Goal: Navigation & Orientation: Find specific page/section

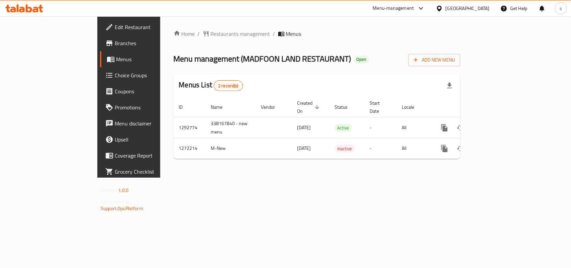
click at [482, 8] on div "[GEOGRAPHIC_DATA]" at bounding box center [467, 8] width 44 height 7
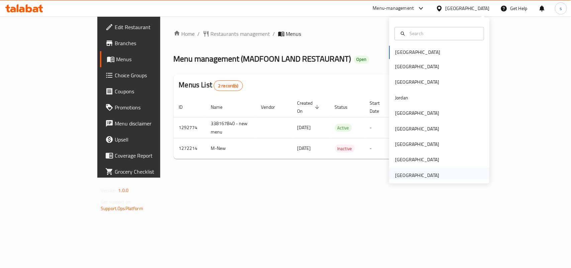
click at [406, 175] on div "[GEOGRAPHIC_DATA]" at bounding box center [417, 174] width 44 height 7
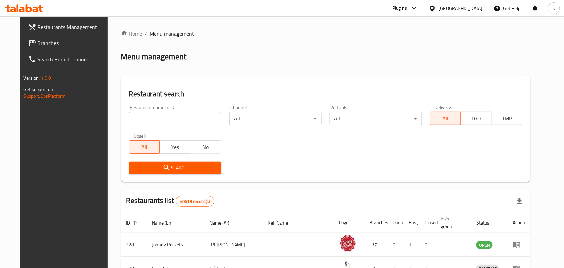
click at [38, 43] on span "Branches" at bounding box center [74, 43] width 72 height 8
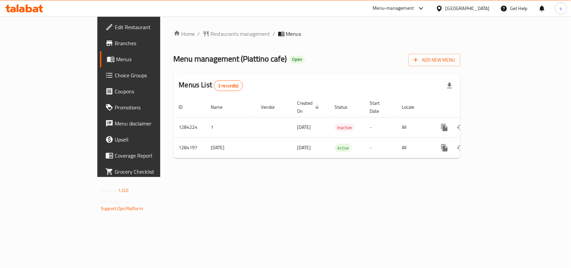
click at [456, 8] on div "[GEOGRAPHIC_DATA]" at bounding box center [467, 8] width 44 height 7
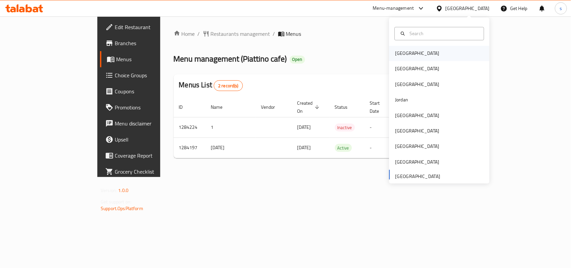
click at [398, 52] on div "[GEOGRAPHIC_DATA]" at bounding box center [417, 53] width 44 height 7
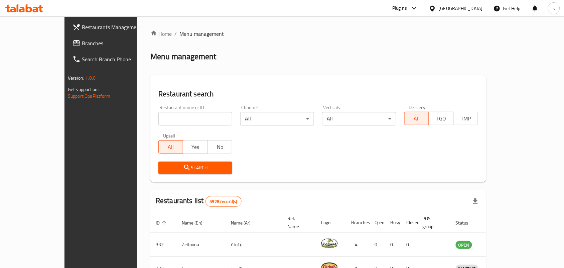
click at [82, 45] on span "Branches" at bounding box center [118, 43] width 72 height 8
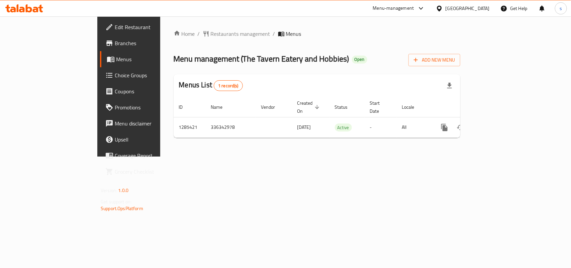
click at [478, 10] on div "[GEOGRAPHIC_DATA]" at bounding box center [467, 8] width 44 height 7
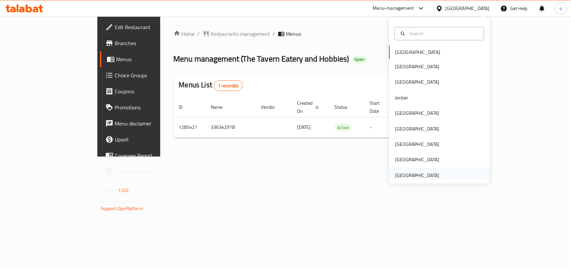
click at [400, 175] on div "[GEOGRAPHIC_DATA]" at bounding box center [417, 174] width 44 height 7
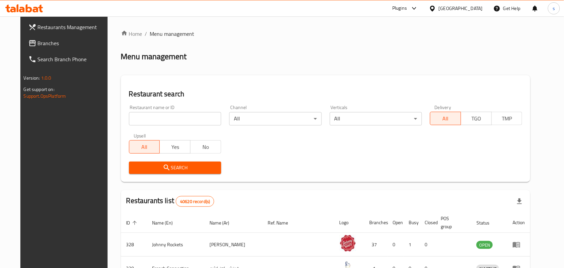
click at [38, 43] on span "Branches" at bounding box center [74, 43] width 72 height 8
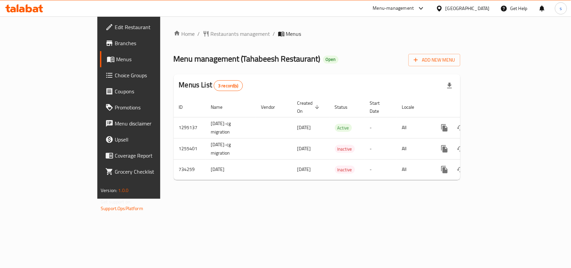
click at [458, 7] on div "[GEOGRAPHIC_DATA]" at bounding box center [467, 8] width 44 height 7
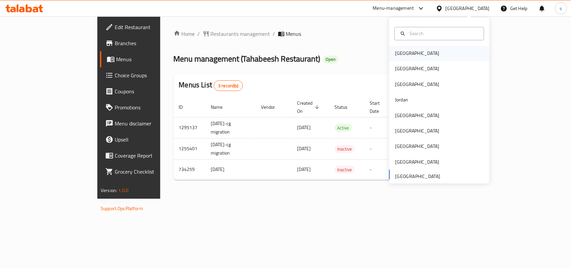
click at [389, 54] on div "[GEOGRAPHIC_DATA]" at bounding box center [416, 53] width 55 height 15
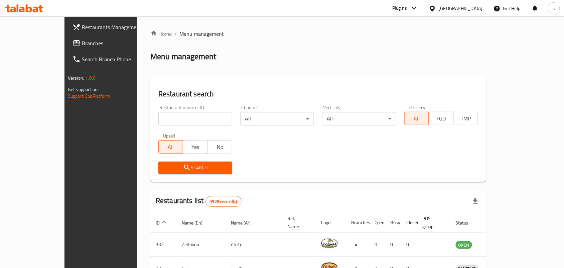
click at [476, 3] on div "[GEOGRAPHIC_DATA]" at bounding box center [456, 8] width 65 height 16
click at [476, 9] on div "[GEOGRAPHIC_DATA]" at bounding box center [461, 8] width 44 height 7
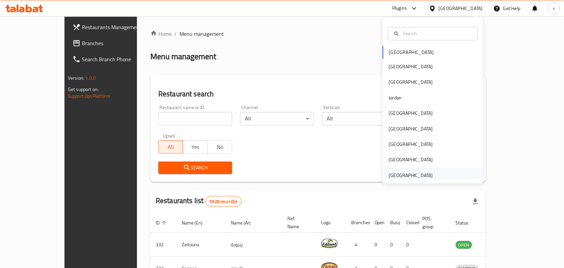
click at [408, 173] on div "[GEOGRAPHIC_DATA]" at bounding box center [411, 174] width 44 height 7
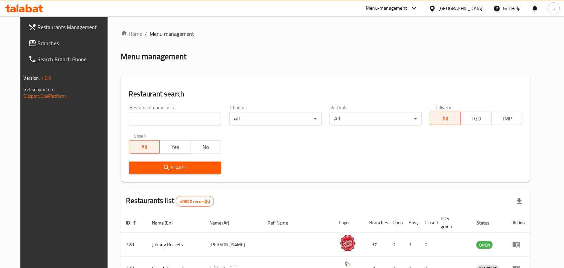
click at [38, 45] on span "Branches" at bounding box center [74, 43] width 72 height 8
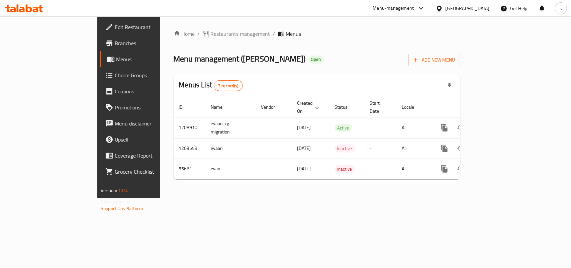
click at [453, 9] on div "[GEOGRAPHIC_DATA]" at bounding box center [467, 8] width 44 height 7
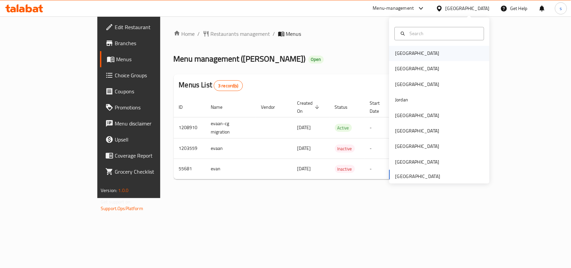
click at [400, 56] on div "[GEOGRAPHIC_DATA]" at bounding box center [417, 53] width 44 height 7
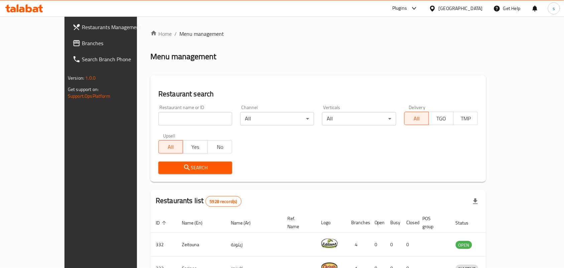
click at [469, 7] on div "[GEOGRAPHIC_DATA]" at bounding box center [461, 8] width 44 height 7
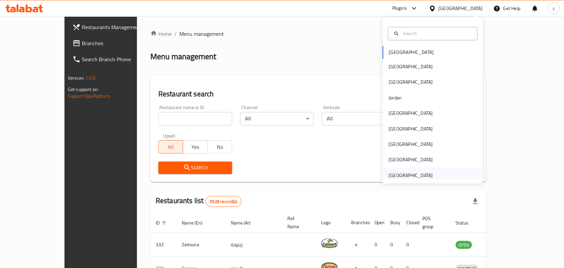
click at [407, 177] on div "[GEOGRAPHIC_DATA]" at bounding box center [411, 174] width 44 height 7
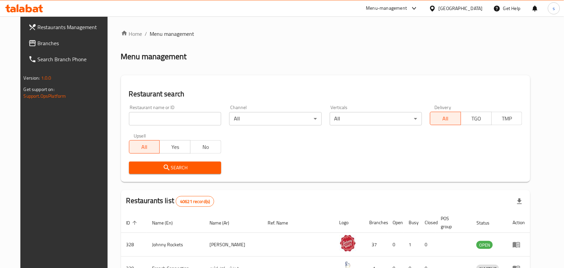
click at [38, 41] on span "Branches" at bounding box center [74, 43] width 72 height 8
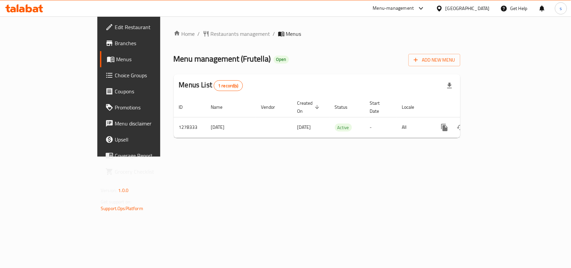
click at [475, 5] on div "[GEOGRAPHIC_DATA]" at bounding box center [467, 8] width 44 height 7
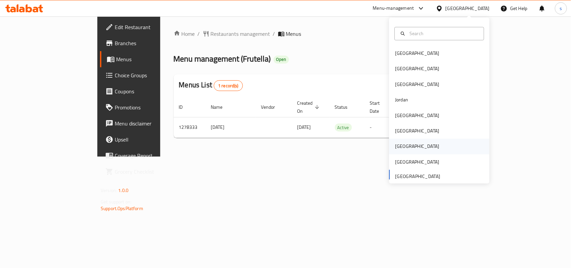
click at [395, 149] on div "Qatar" at bounding box center [417, 146] width 44 height 7
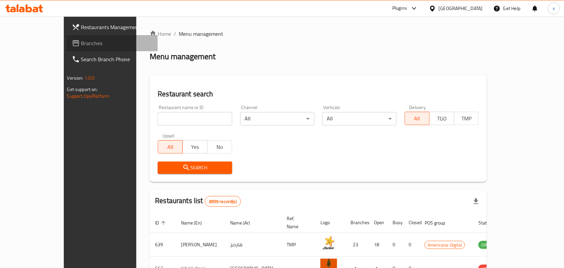
click at [81, 43] on span "Branches" at bounding box center [117, 43] width 72 height 8
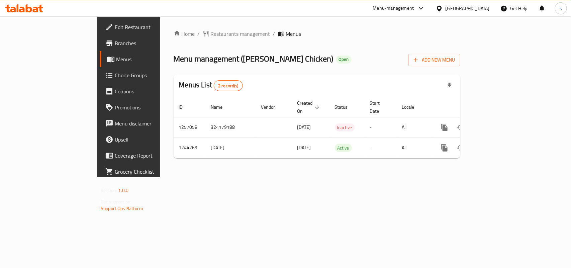
click at [480, 8] on div "[GEOGRAPHIC_DATA]" at bounding box center [467, 8] width 44 height 7
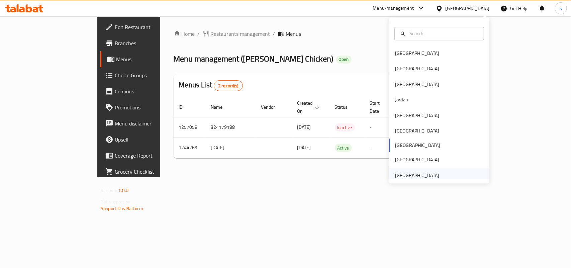
click at [416, 174] on div "[GEOGRAPHIC_DATA]" at bounding box center [417, 174] width 44 height 7
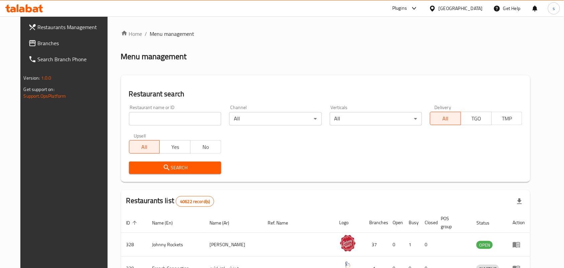
click at [38, 42] on span "Branches" at bounding box center [74, 43] width 72 height 8
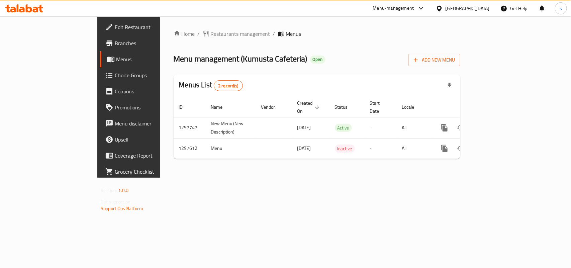
click at [470, 7] on div "[GEOGRAPHIC_DATA]" at bounding box center [467, 8] width 44 height 7
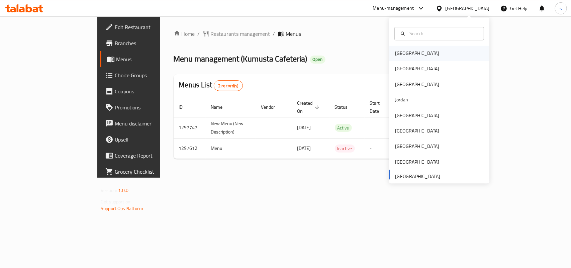
click at [403, 54] on div "[GEOGRAPHIC_DATA]" at bounding box center [417, 53] width 44 height 7
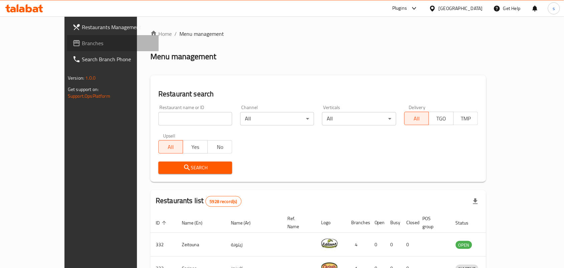
click at [82, 43] on span "Branches" at bounding box center [118, 43] width 72 height 8
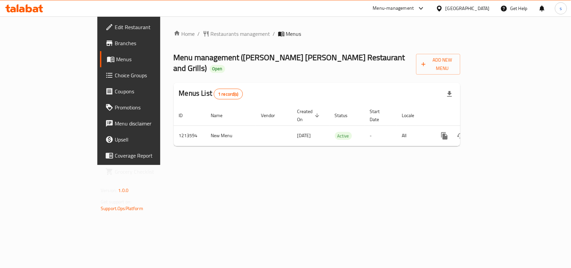
click at [464, 7] on div "[GEOGRAPHIC_DATA]" at bounding box center [467, 8] width 44 height 7
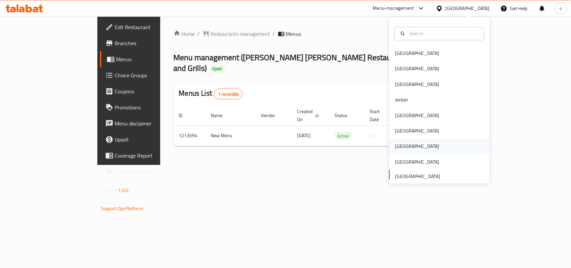
click at [395, 148] on div "[GEOGRAPHIC_DATA]" at bounding box center [417, 146] width 44 height 7
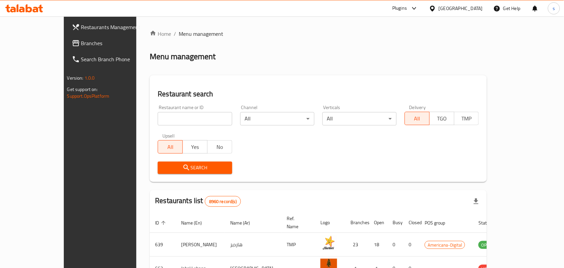
click at [81, 42] on span "Branches" at bounding box center [117, 43] width 72 height 8
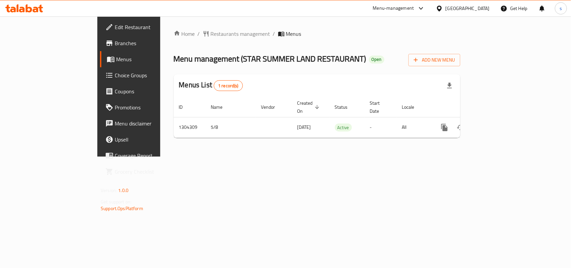
click at [482, 7] on div "[GEOGRAPHIC_DATA]" at bounding box center [467, 8] width 44 height 7
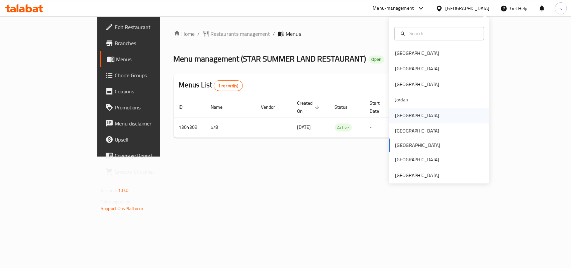
click at [398, 114] on div "[GEOGRAPHIC_DATA]" at bounding box center [417, 115] width 44 height 7
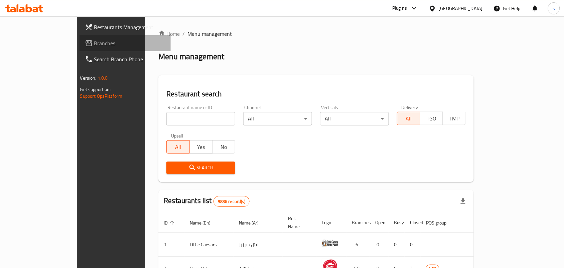
click at [94, 42] on span "Branches" at bounding box center [130, 43] width 72 height 8
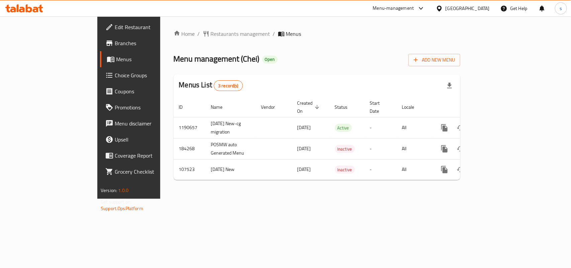
click at [477, 12] on div "[GEOGRAPHIC_DATA]" at bounding box center [467, 8] width 44 height 7
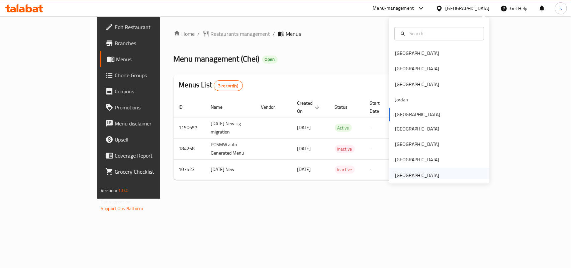
click at [413, 176] on div "[GEOGRAPHIC_DATA]" at bounding box center [417, 174] width 44 height 7
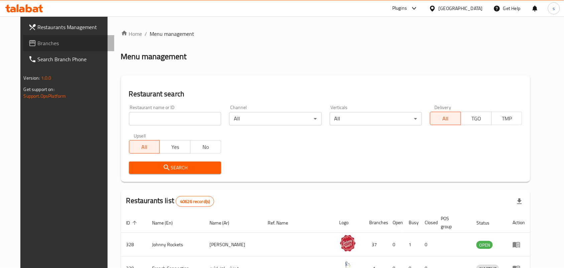
click at [38, 44] on span "Branches" at bounding box center [74, 43] width 72 height 8
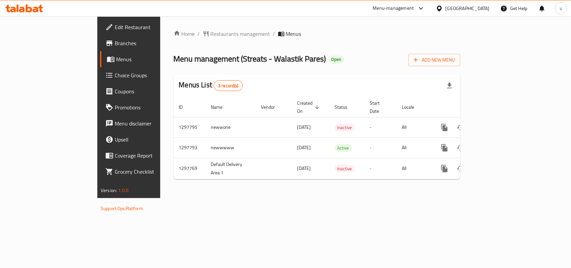
click at [448, 7] on div "[GEOGRAPHIC_DATA]" at bounding box center [467, 8] width 44 height 7
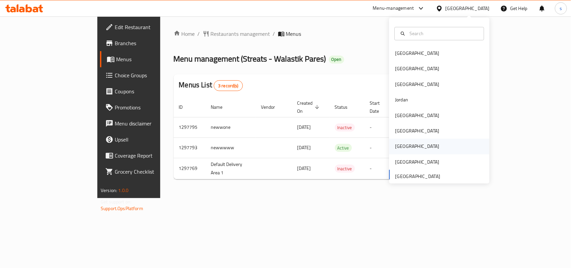
click at [395, 146] on div "[GEOGRAPHIC_DATA]" at bounding box center [417, 146] width 44 height 7
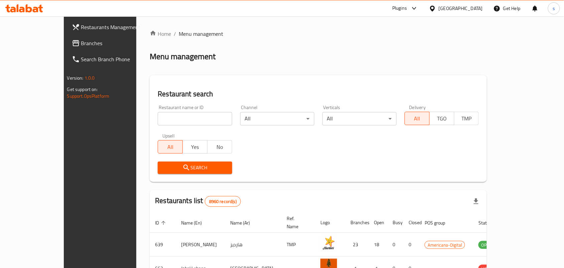
click at [81, 40] on span "Branches" at bounding box center [117, 43] width 72 height 8
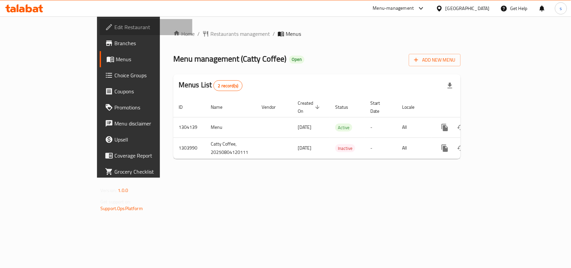
click at [114, 27] on span "Edit Restaurant" at bounding box center [150, 27] width 73 height 8
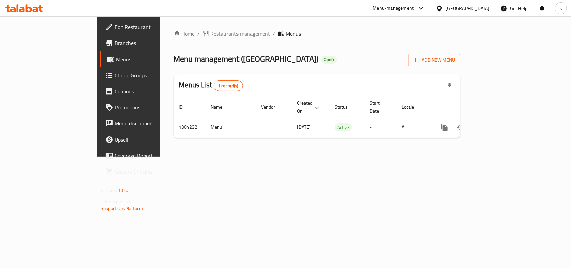
click at [462, 5] on div "United Arab Emirates" at bounding box center [467, 8] width 44 height 7
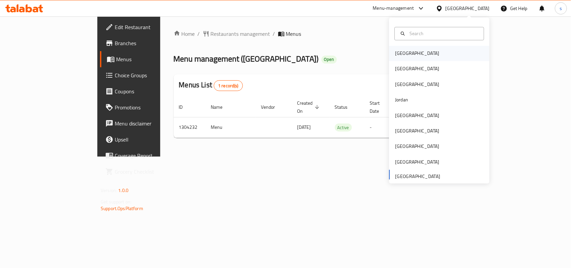
click at [402, 54] on div "Bahrain" at bounding box center [417, 53] width 44 height 7
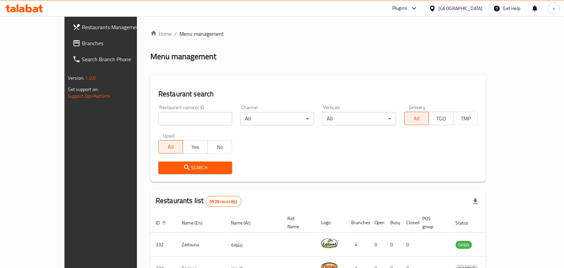
click at [477, 3] on div "Bahrain" at bounding box center [456, 8] width 65 height 16
click at [475, 5] on div "[GEOGRAPHIC_DATA]" at bounding box center [461, 8] width 44 height 7
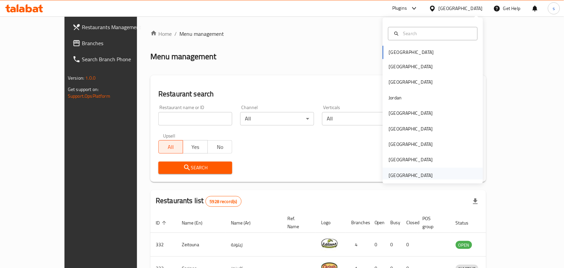
click at [401, 174] on div "[GEOGRAPHIC_DATA]" at bounding box center [411, 174] width 44 height 7
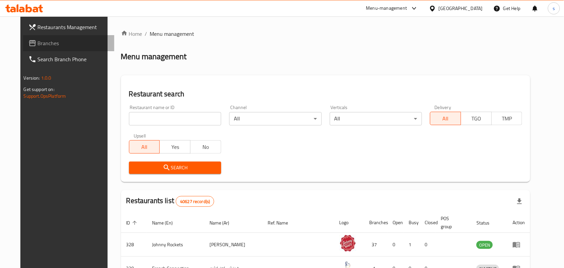
click at [39, 45] on span "Branches" at bounding box center [74, 43] width 72 height 8
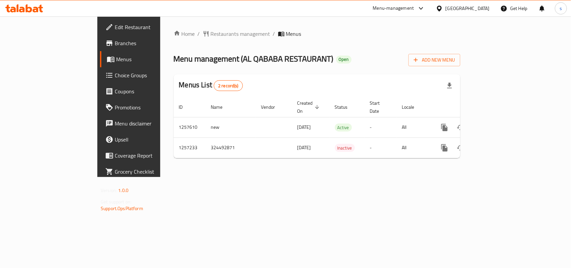
click at [460, 7] on div "[GEOGRAPHIC_DATA]" at bounding box center [467, 8] width 44 height 7
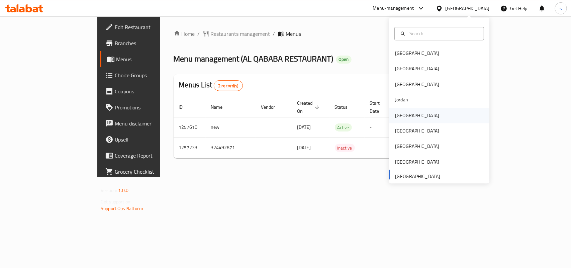
click at [395, 114] on div "[GEOGRAPHIC_DATA]" at bounding box center [417, 115] width 44 height 7
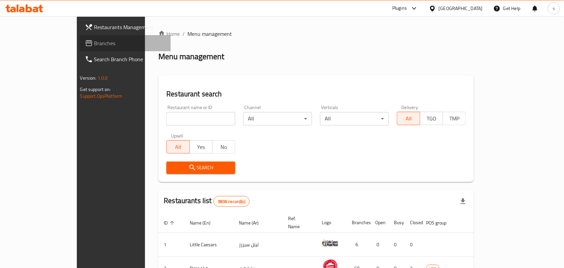
click at [94, 46] on span "Branches" at bounding box center [130, 43] width 72 height 8
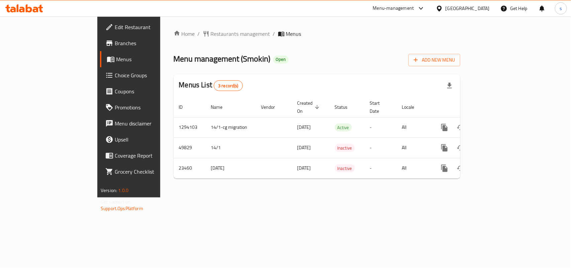
click at [485, 8] on div "Kuwait" at bounding box center [467, 8] width 44 height 7
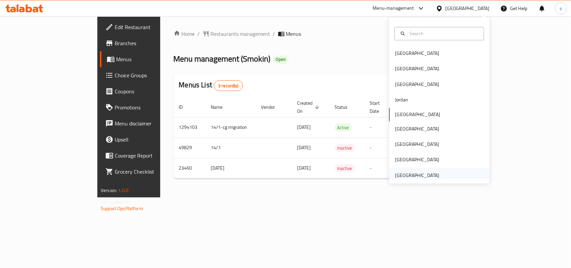
click at [430, 171] on div "[GEOGRAPHIC_DATA]" at bounding box center [417, 174] width 44 height 7
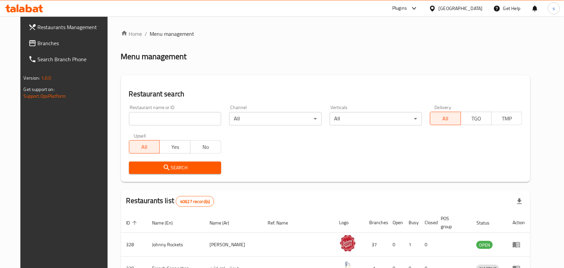
click at [26, 37] on link "Branches" at bounding box center [69, 43] width 92 height 16
